Goal: Task Accomplishment & Management: Use online tool/utility

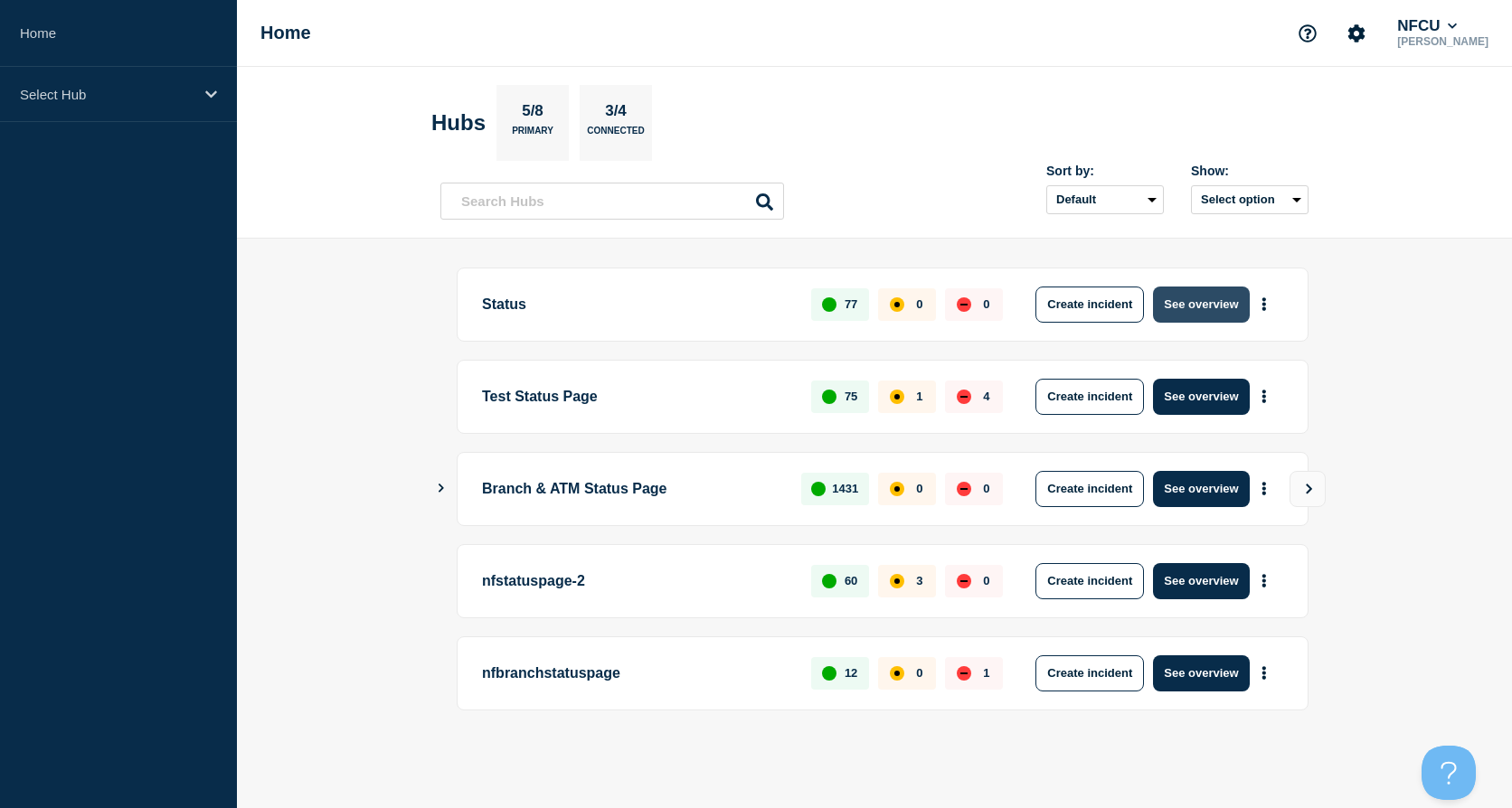
click at [1200, 300] on button "See overview" at bounding box center [1201, 304] width 96 height 36
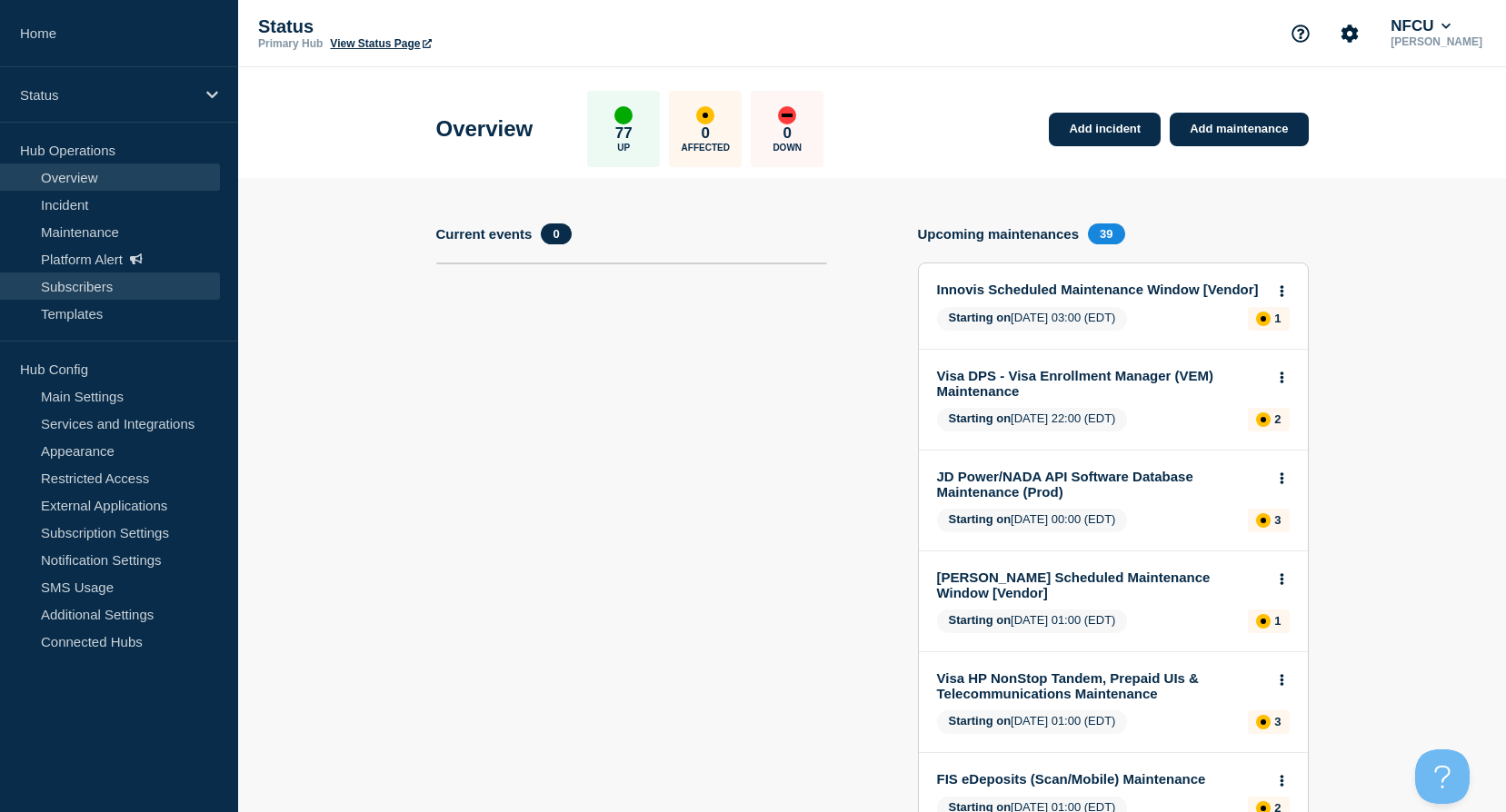
click at [70, 290] on link "Subscribers" at bounding box center [110, 286] width 220 height 27
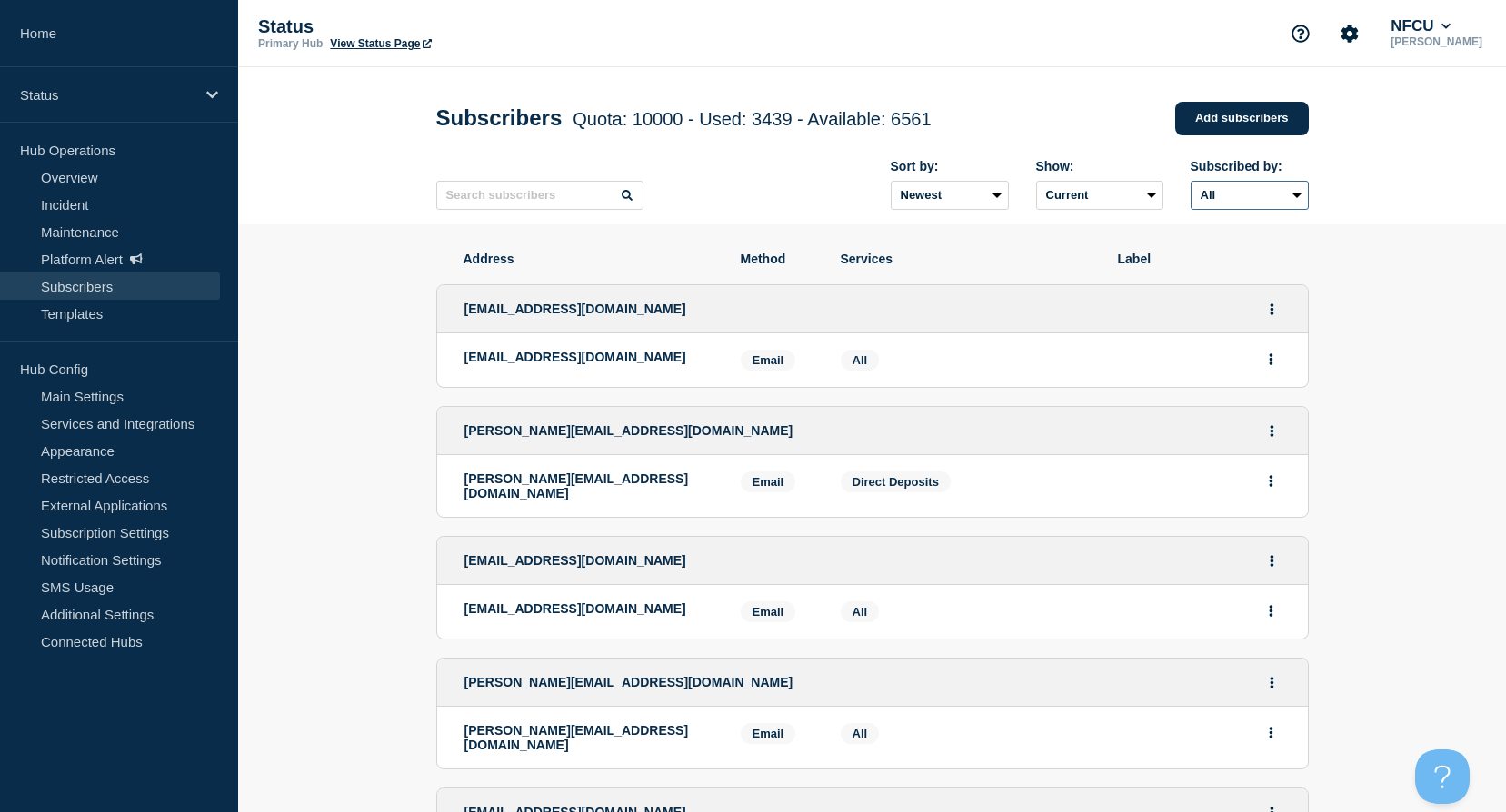
click at [1286, 205] on select "All Email SMS" at bounding box center [1249, 195] width 118 height 29
click at [1269, 200] on select "All Email SMS" at bounding box center [1249, 195] width 118 height 29
click at [1190, 185] on select "All Email SMS" at bounding box center [1249, 195] width 118 height 29
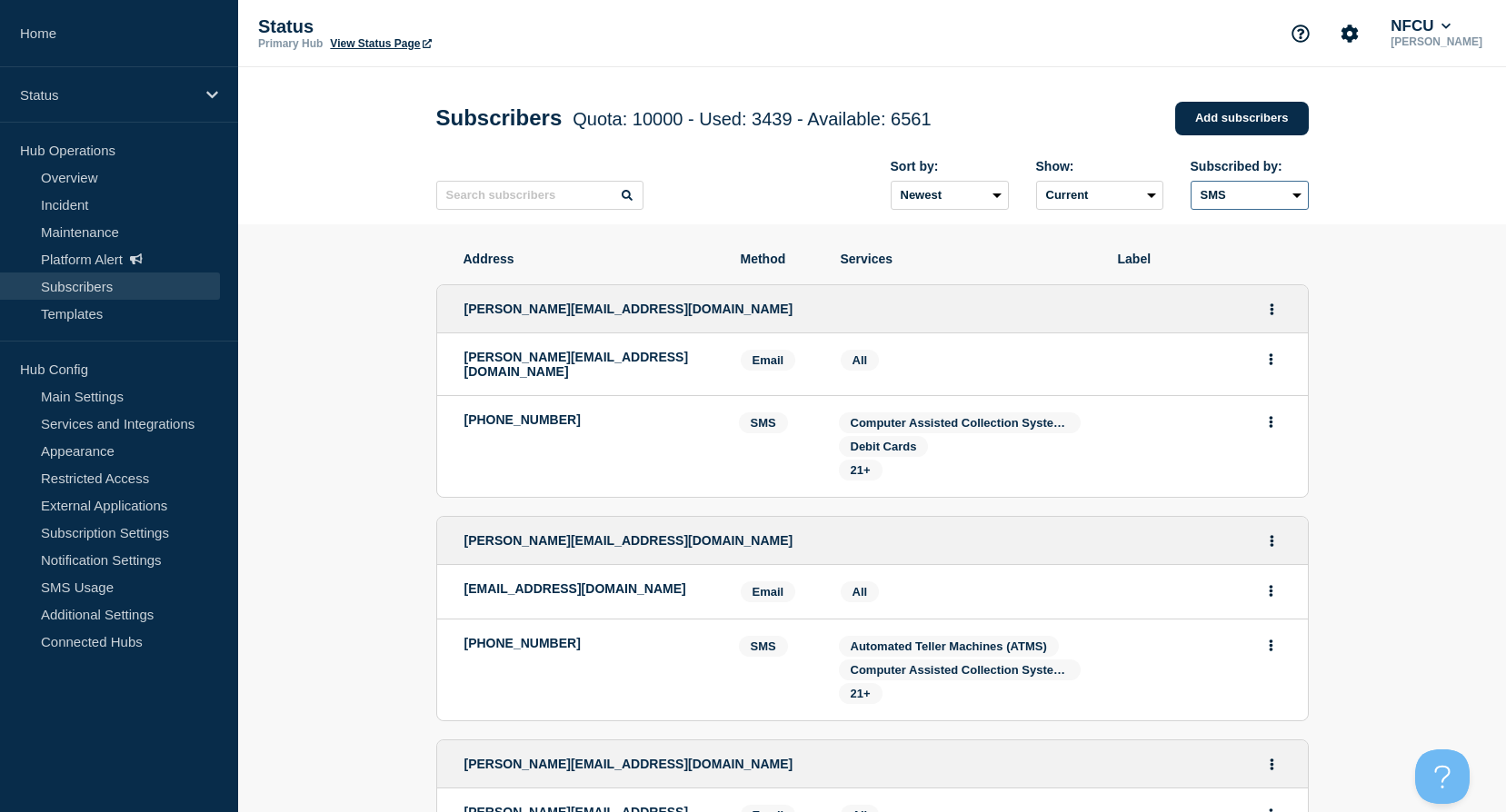
click at [1211, 195] on select "All Email SMS" at bounding box center [1249, 195] width 118 height 29
select select "undefined"
click at [1190, 185] on select "All Email SMS" at bounding box center [1249, 195] width 118 height 29
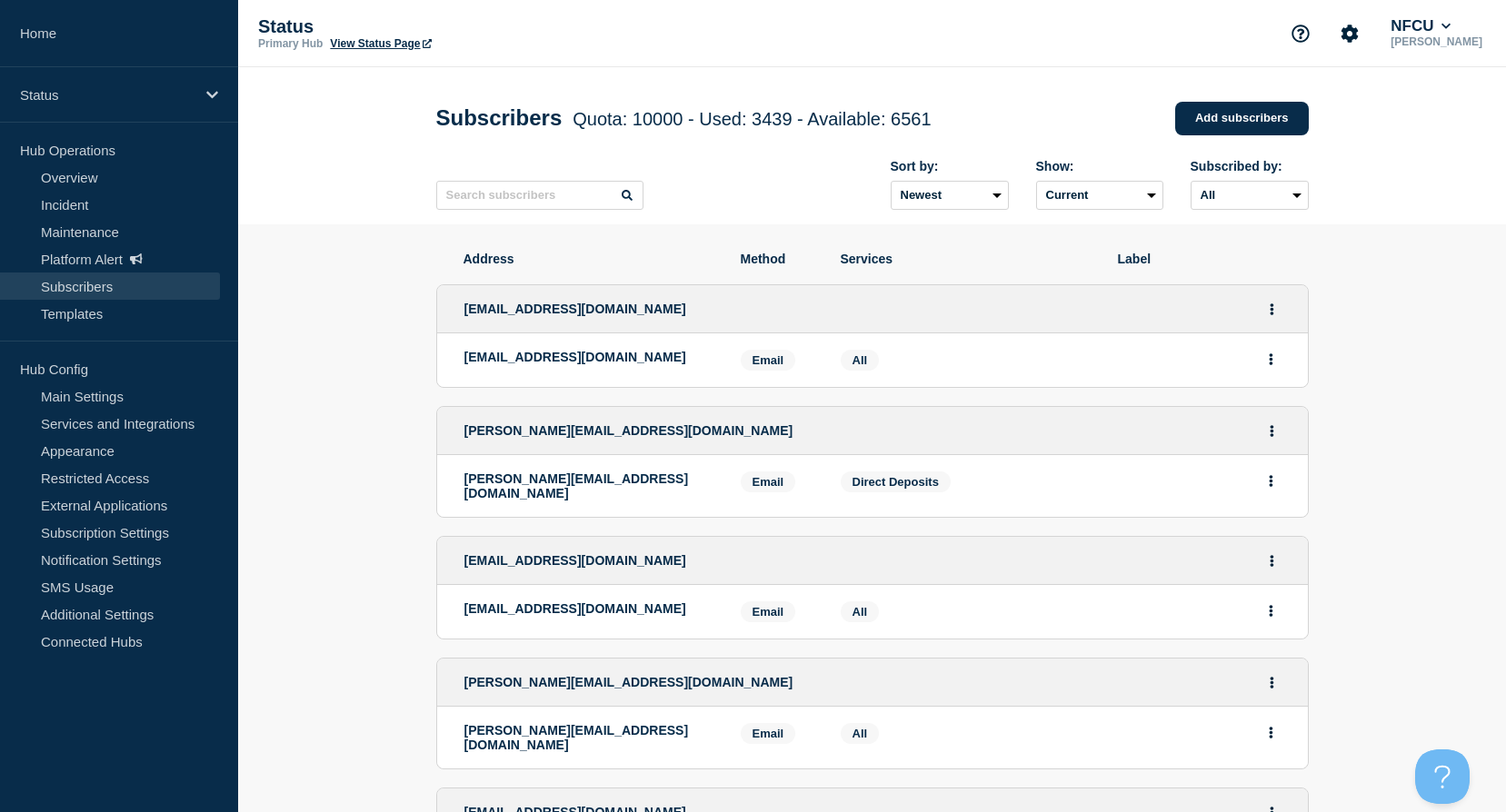
click at [1480, 148] on header "Subscribers Quota: 10000 - Used: 3439 - Available: 6561 Quota Used Available 10…" at bounding box center [872, 145] width 1268 height 157
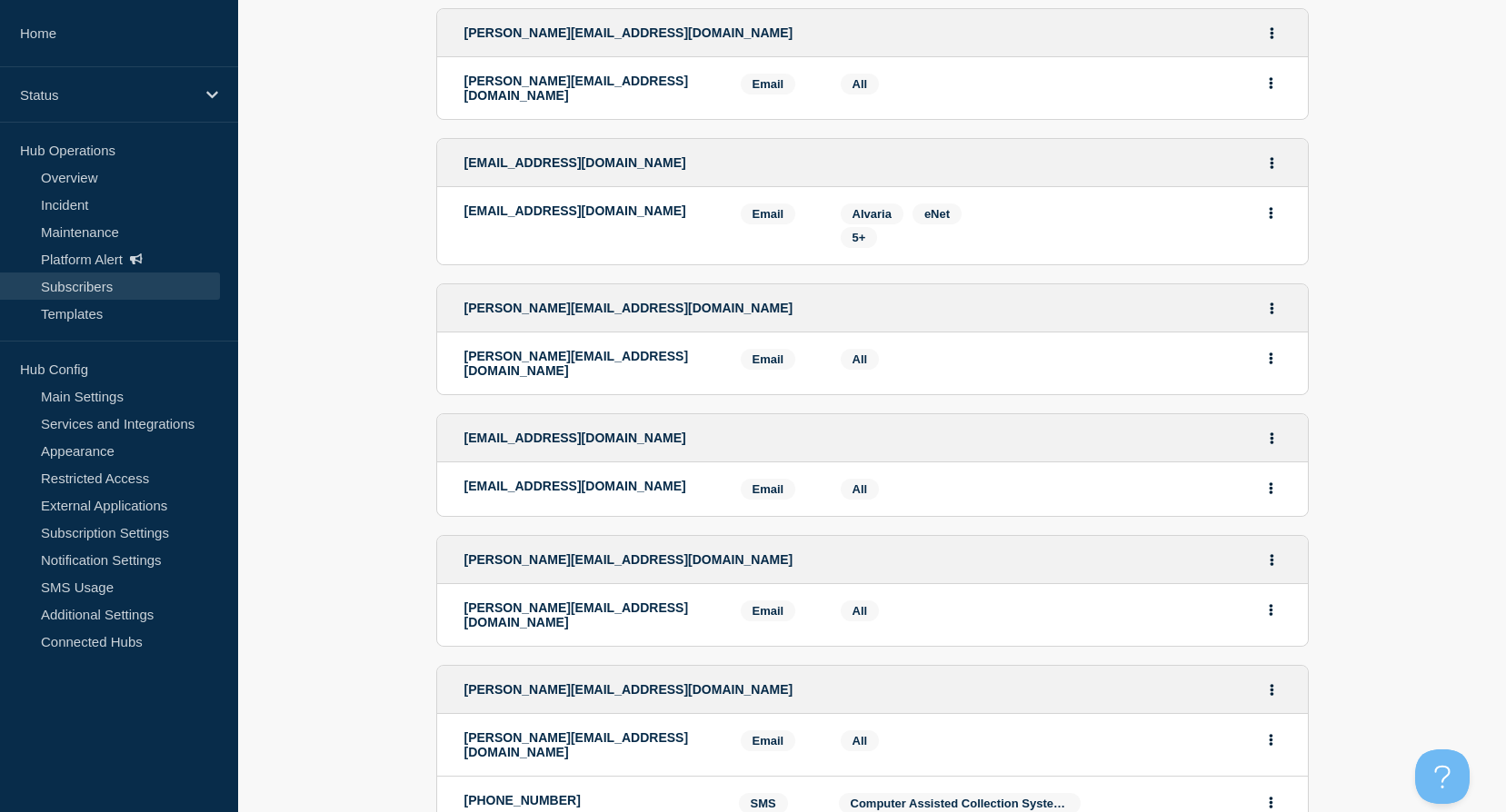
scroll to position [3109, 0]
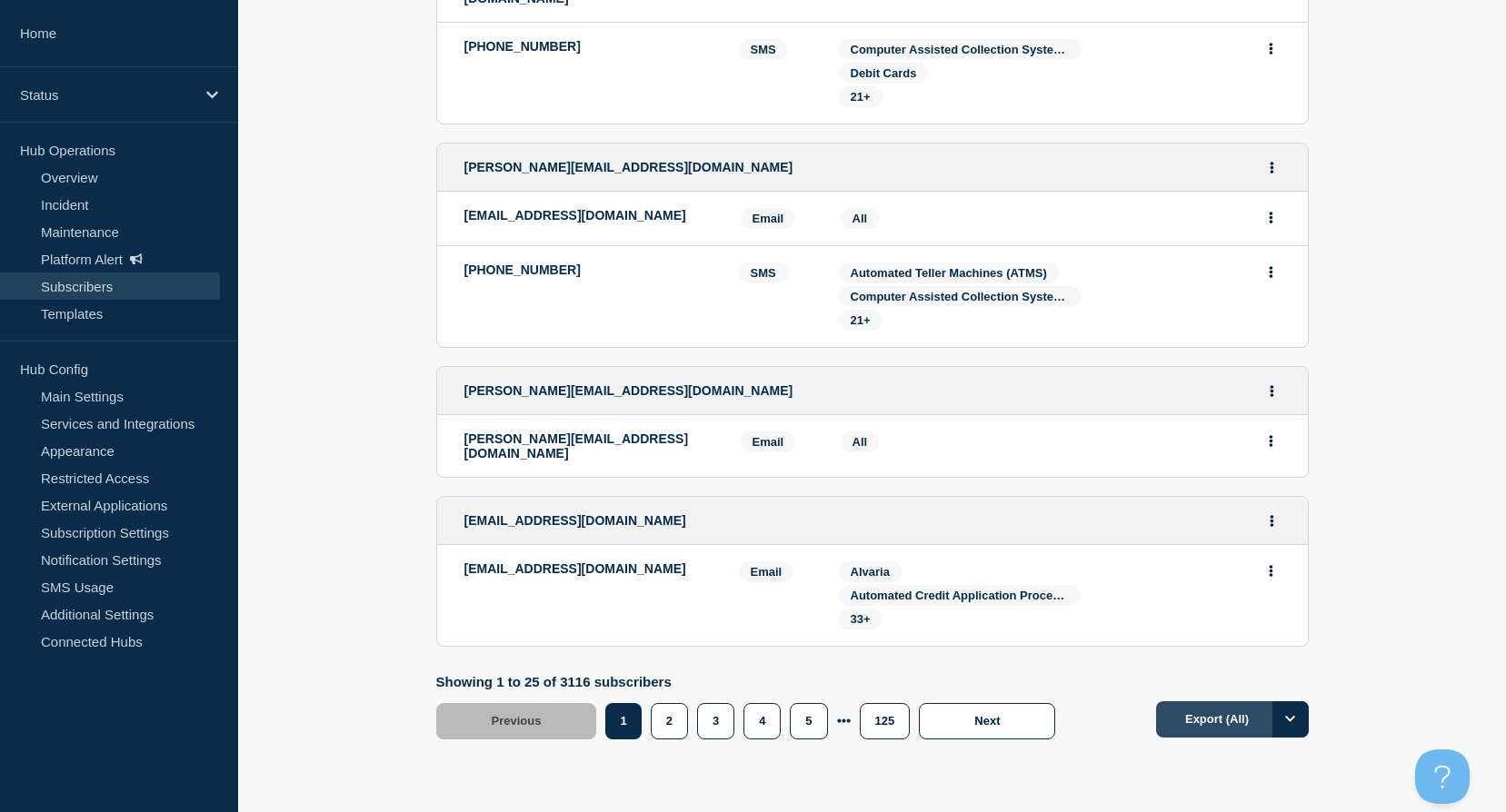
click at [1228, 701] on button "Export (All)" at bounding box center [1233, 720] width 153 height 37
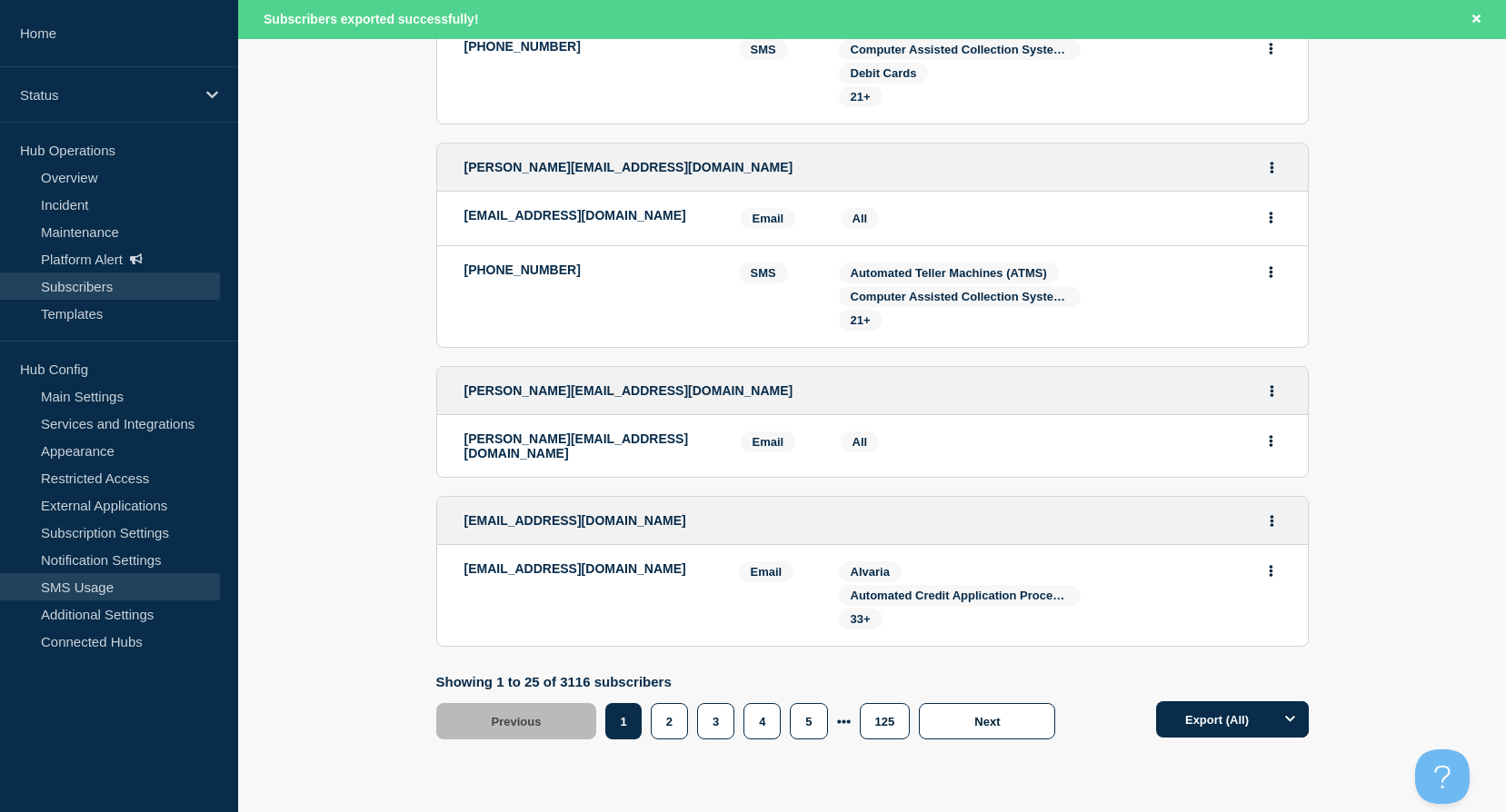
click at [64, 585] on link "SMS Usage" at bounding box center [110, 587] width 220 height 27
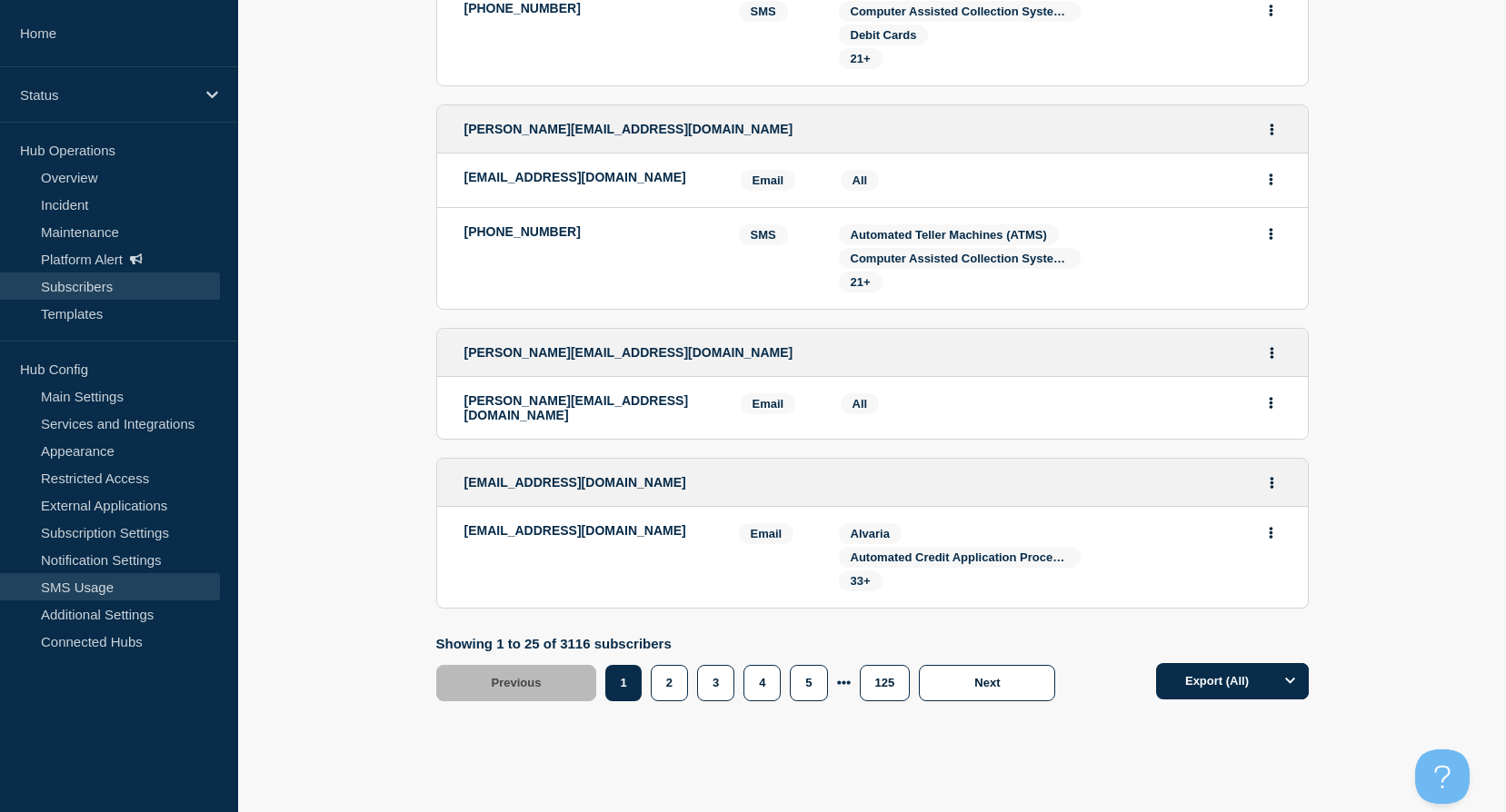
scroll to position [3109, 0]
